Goal: Task Accomplishment & Management: Use online tool/utility

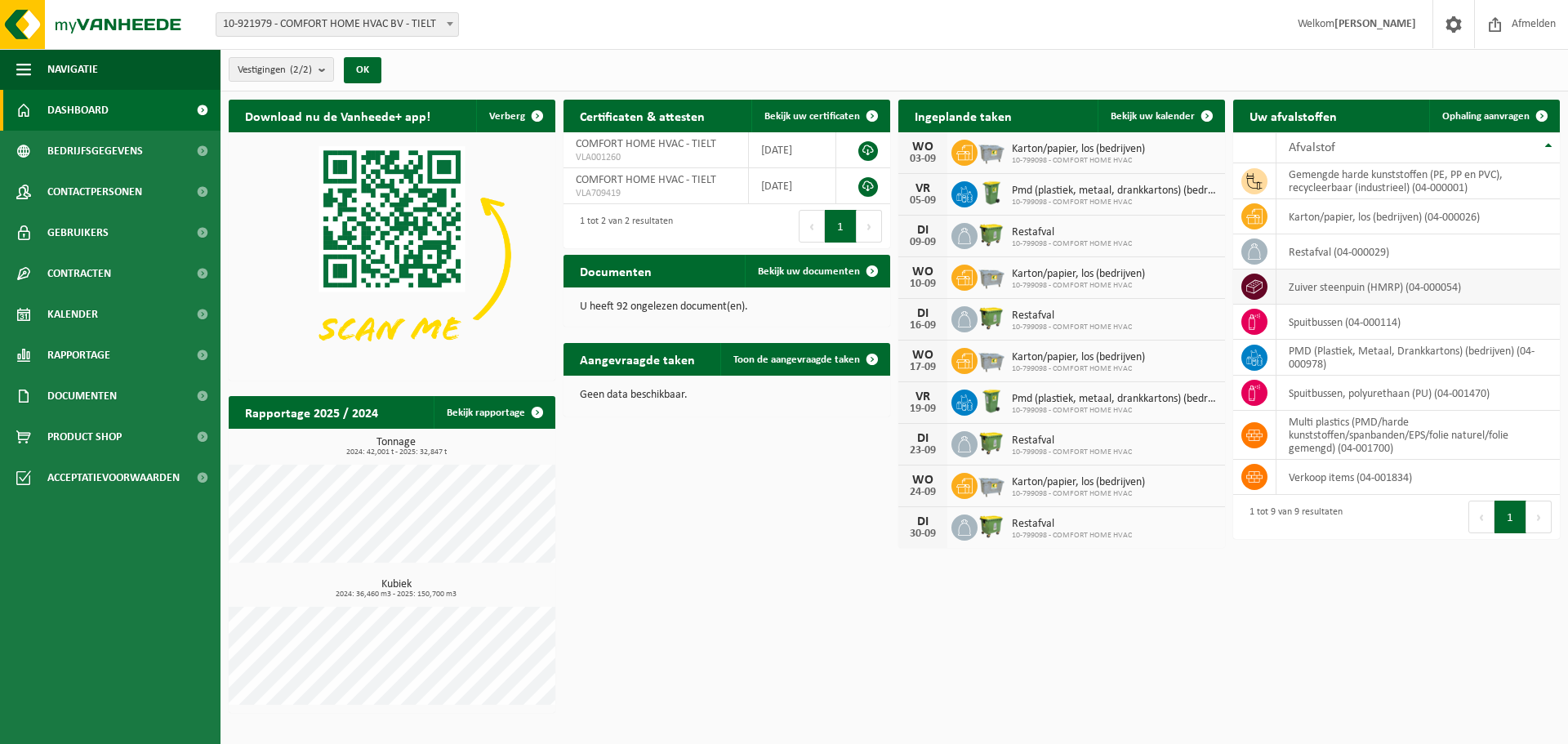
click at [1334, 287] on td "zuiver steenpuin (HMRP) (04-000054)" at bounding box center [1419, 286] width 284 height 35
click at [1508, 117] on span "Ophaling aanvragen" at bounding box center [1486, 115] width 87 height 10
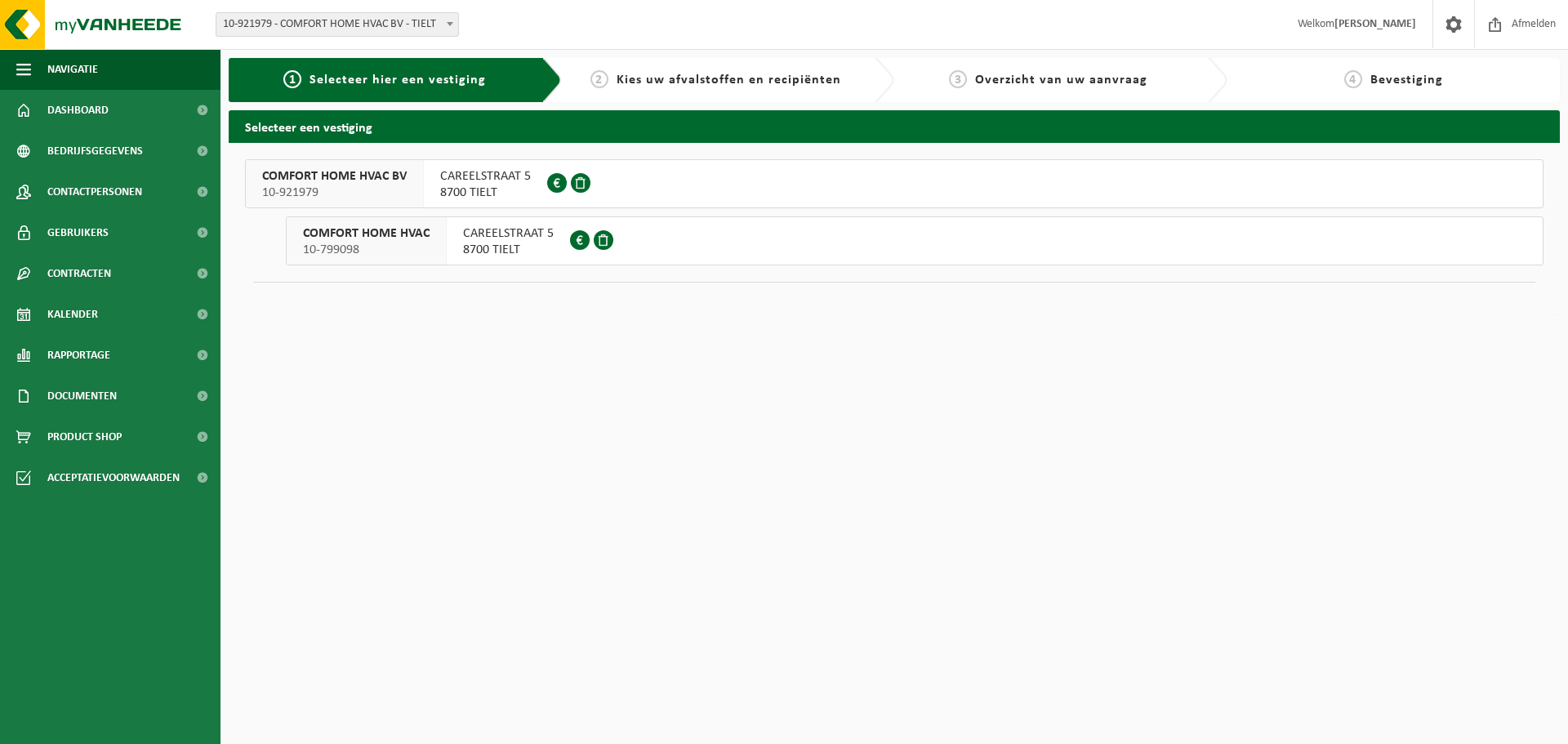
click at [375, 242] on span "10-799098" at bounding box center [366, 250] width 127 height 16
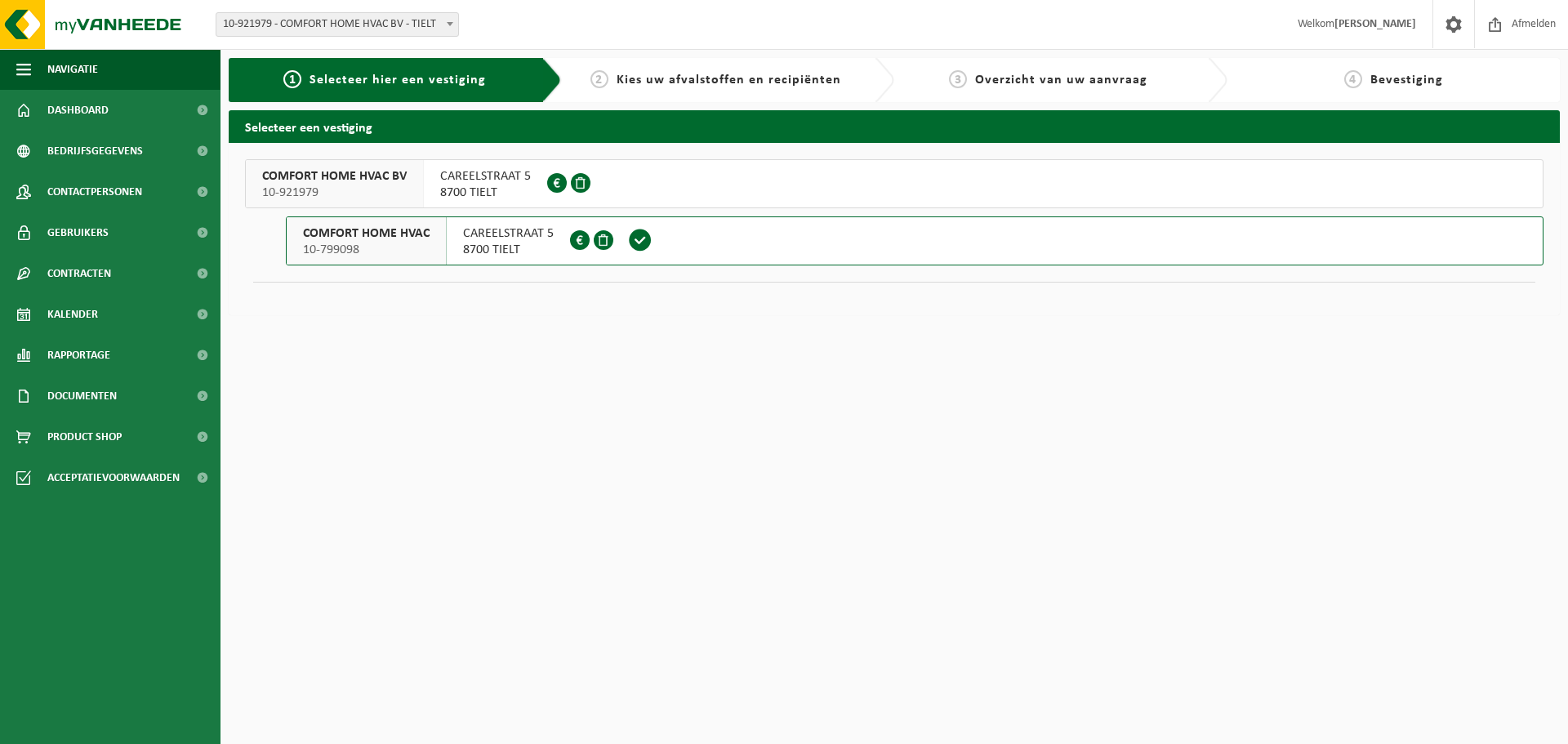
click at [462, 176] on span "CAREELSTRAAT 5" at bounding box center [486, 176] width 91 height 16
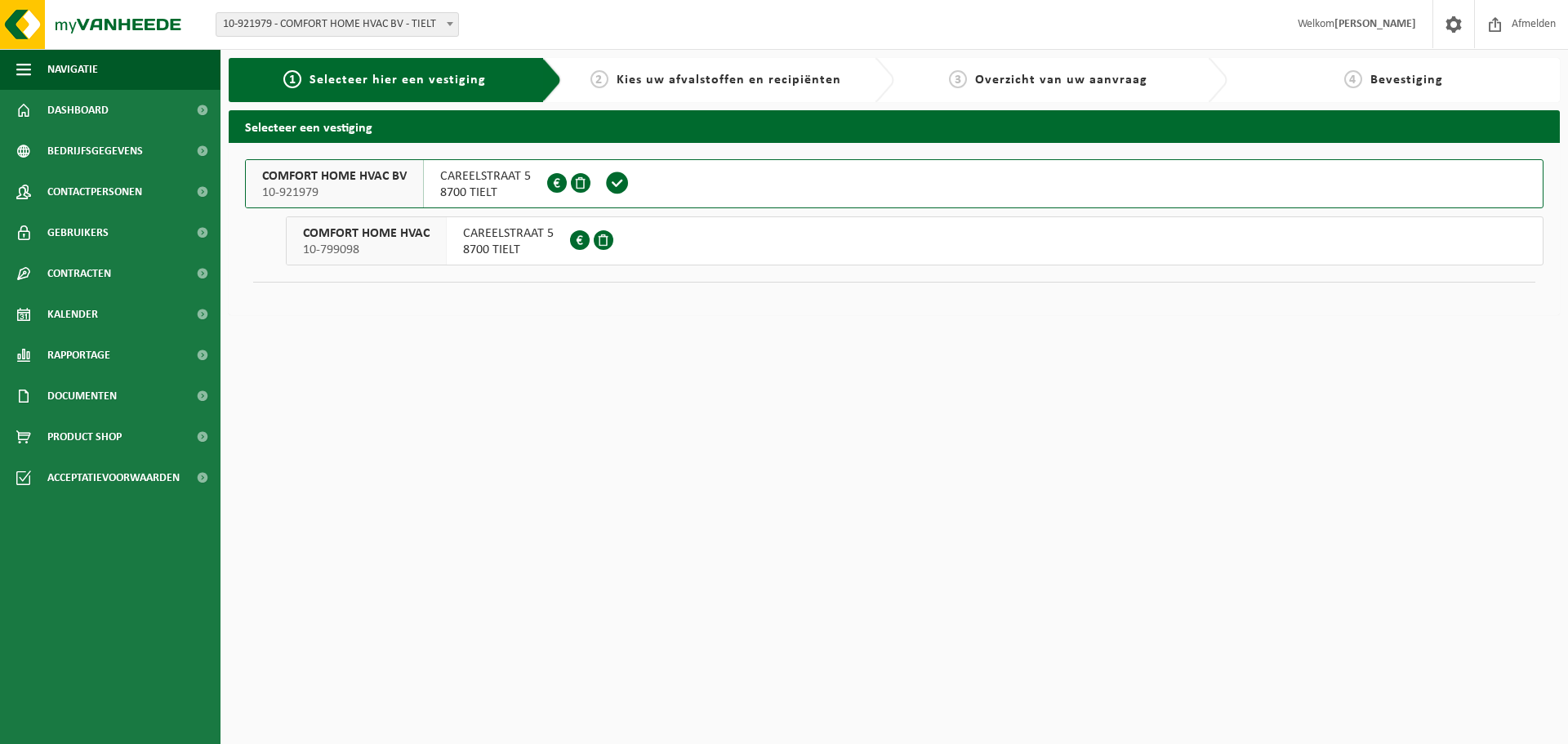
click at [518, 240] on span "CAREELSTRAAT 5" at bounding box center [509, 233] width 91 height 16
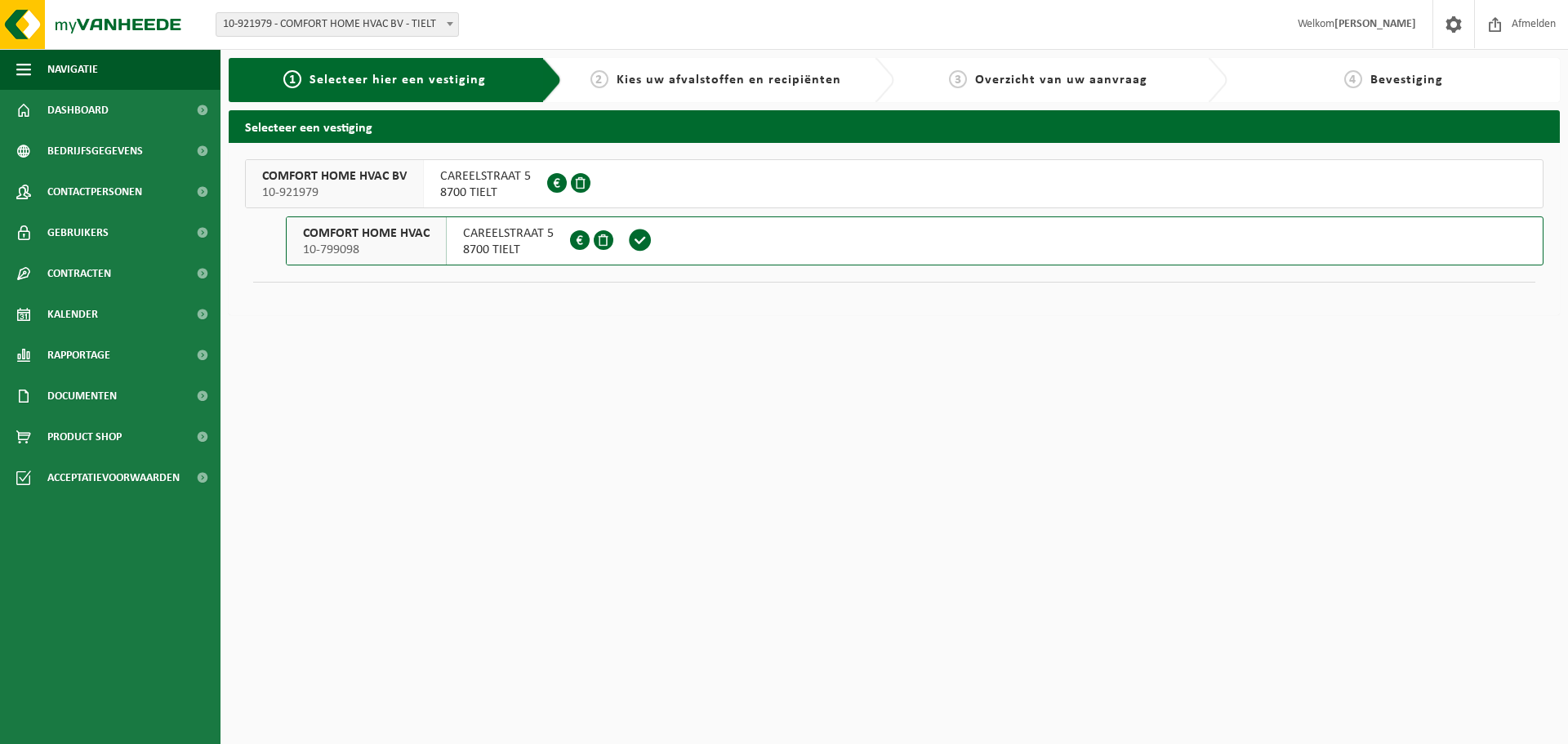
click at [518, 240] on span "CAREELSTRAAT 5" at bounding box center [509, 233] width 91 height 16
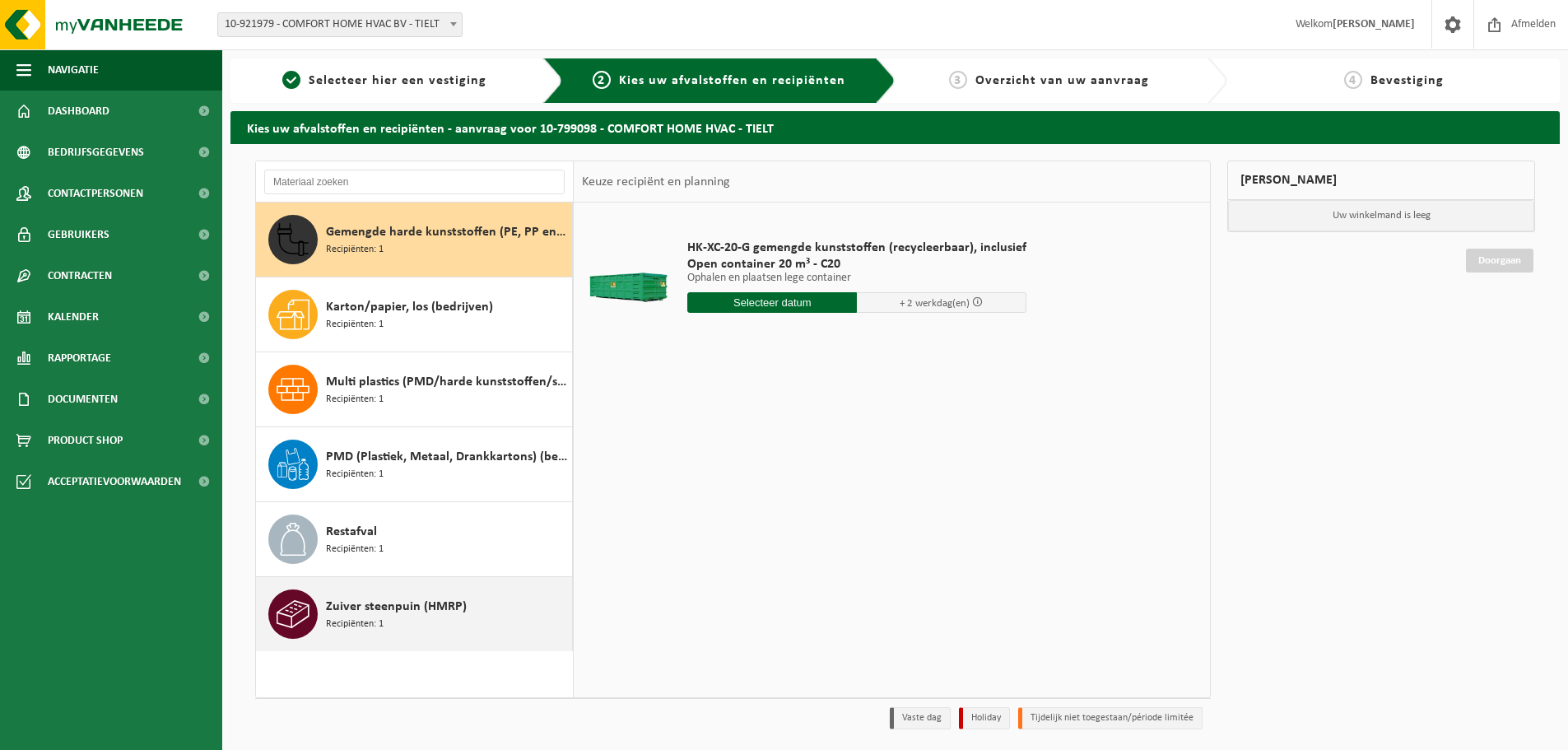
click at [432, 598] on span "Zuiver steenpuin (HMRP)" at bounding box center [397, 606] width 141 height 20
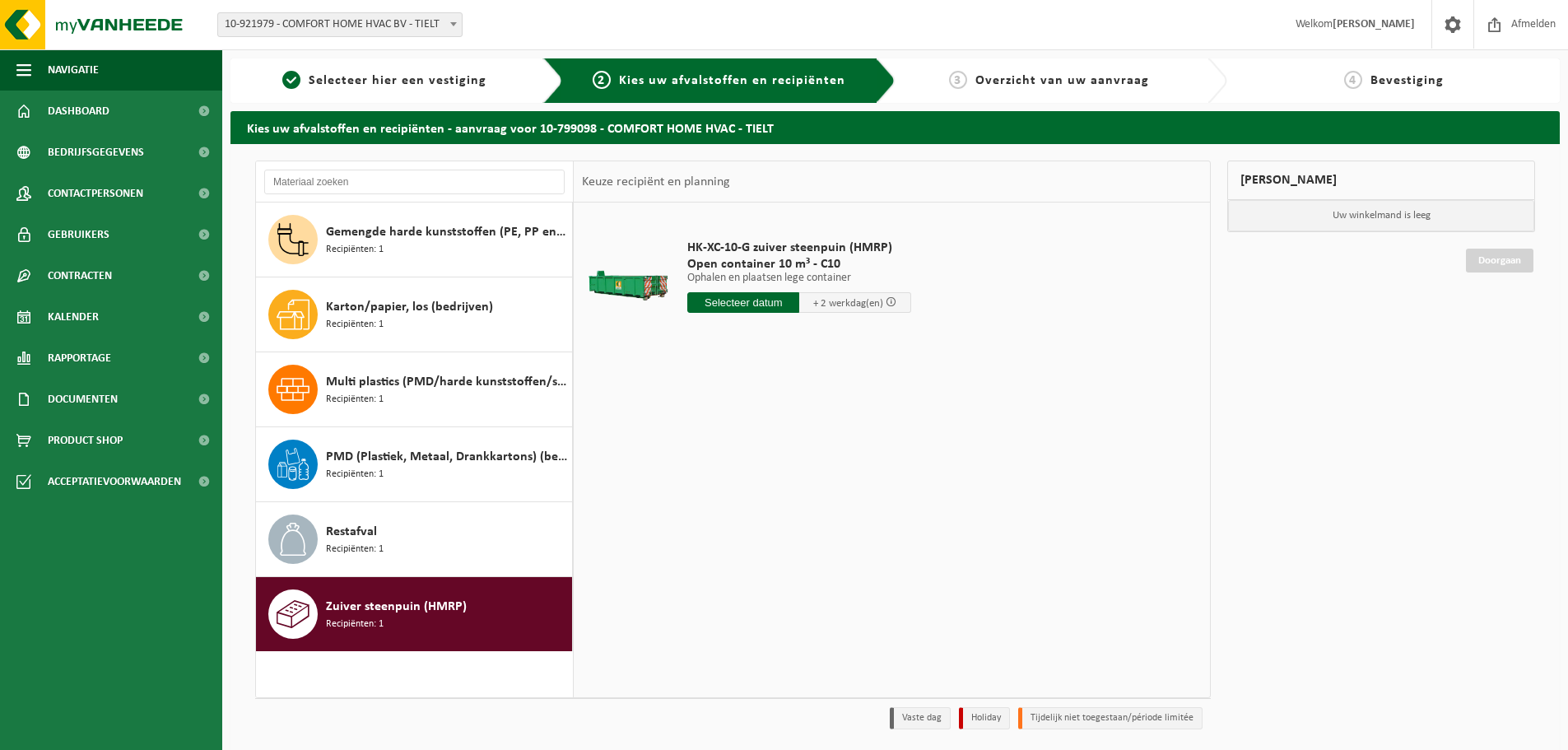
click at [894, 301] on span at bounding box center [890, 301] width 10 height 10
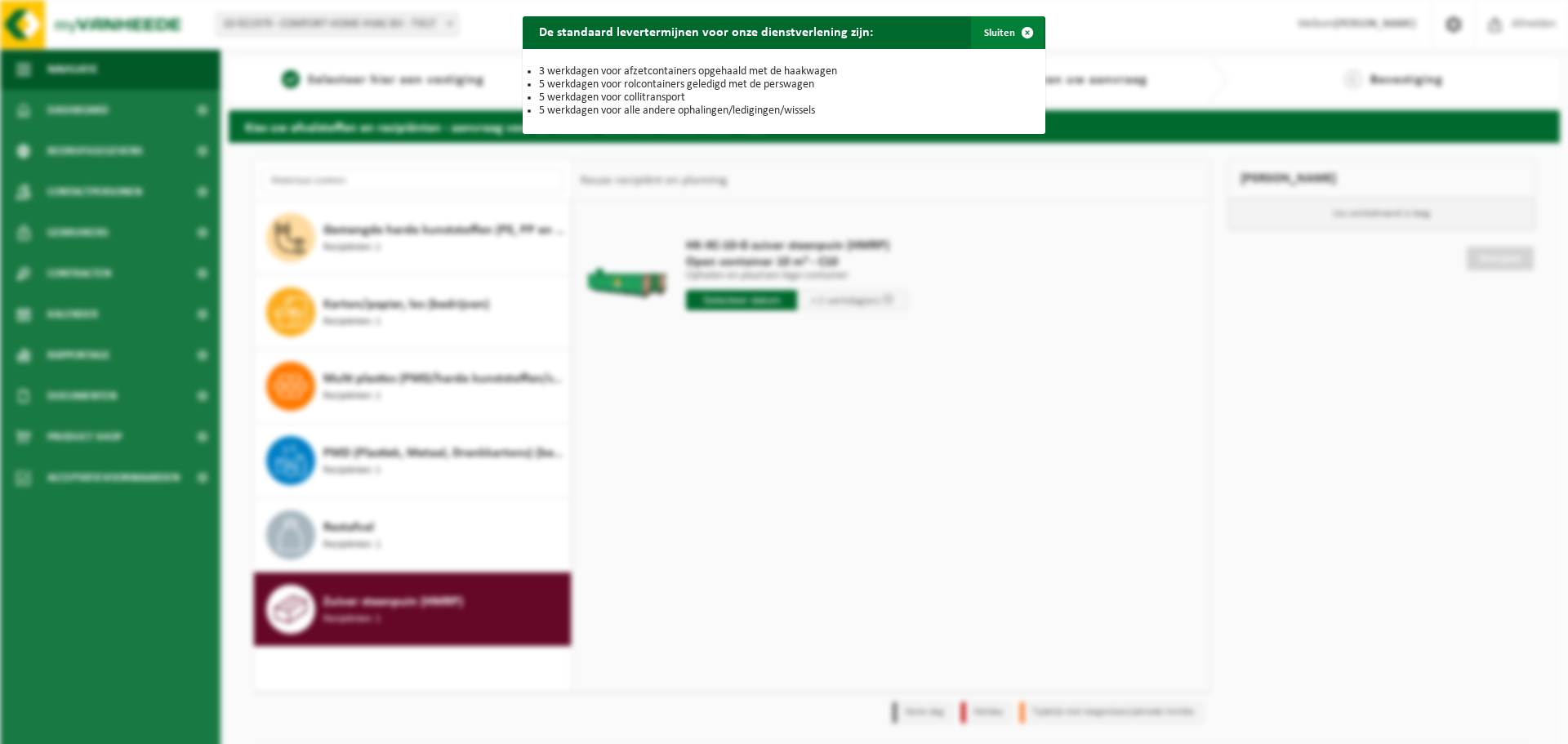
click at [1016, 33] on span "button" at bounding box center [1027, 32] width 33 height 33
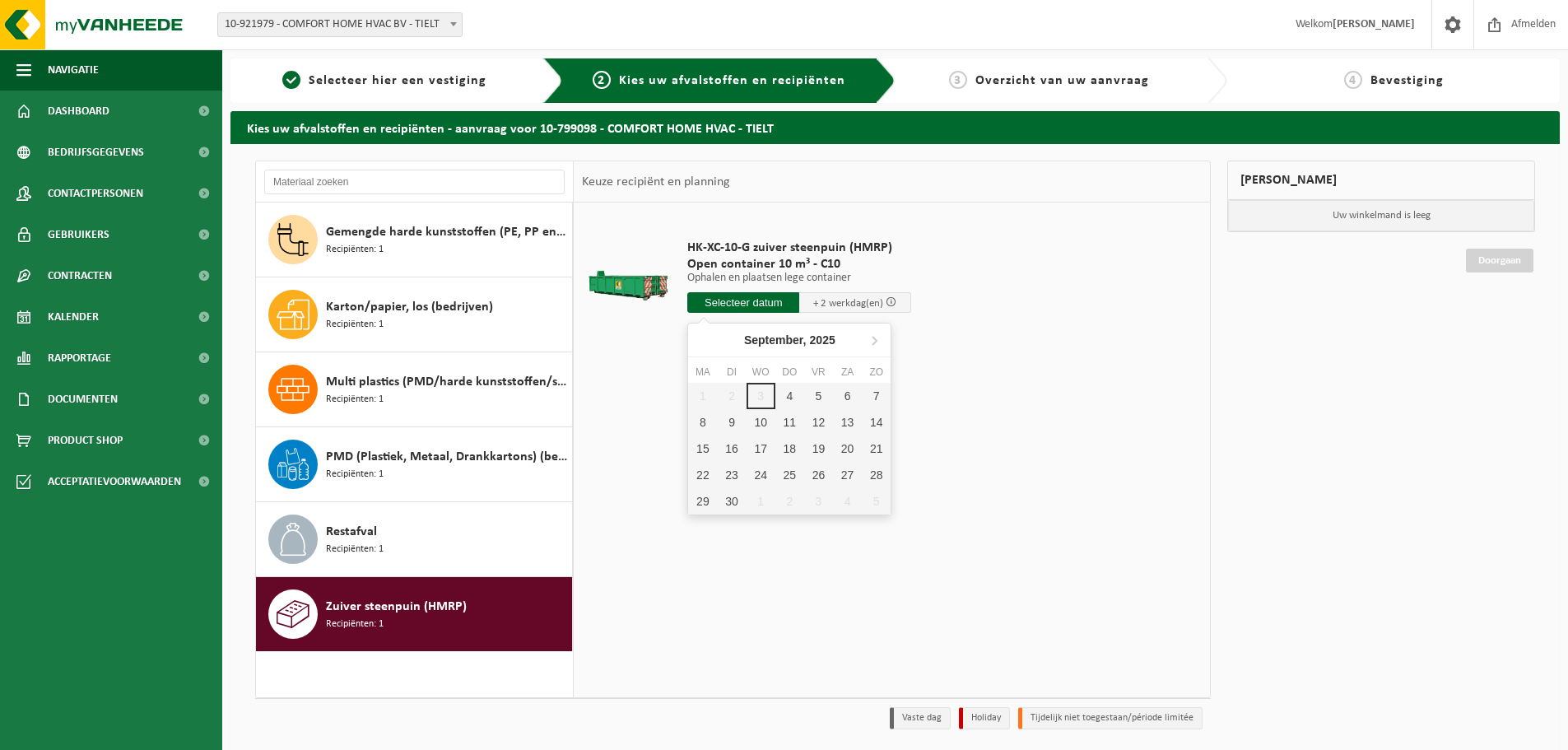
click at [765, 303] on input "text" at bounding box center [743, 303] width 112 height 21
click at [753, 422] on div "10" at bounding box center [761, 422] width 29 height 27
type input "Van [DATE]"
